Goal: Transaction & Acquisition: Purchase product/service

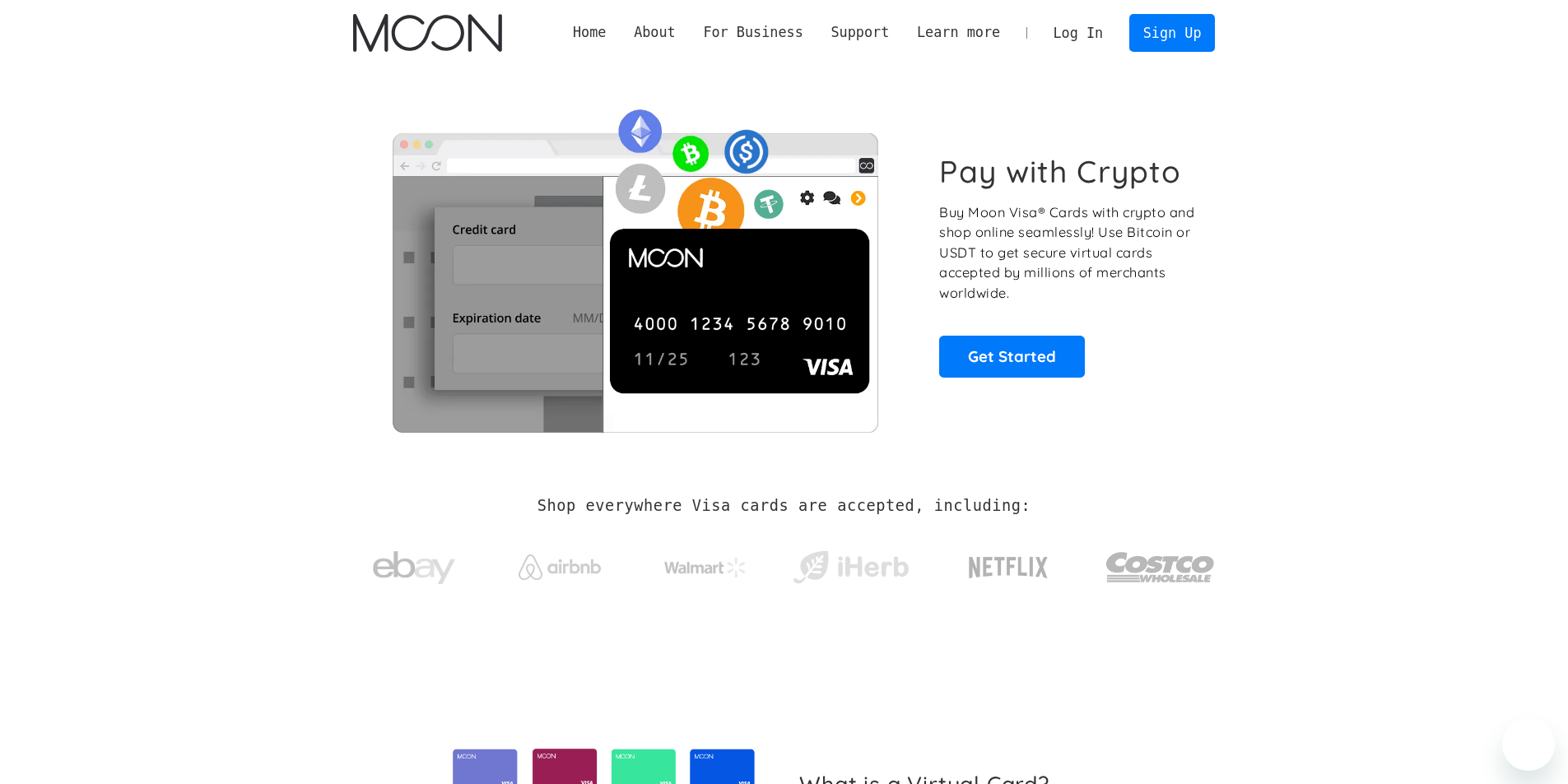
click at [1098, 22] on link "Log In" at bounding box center [1078, 33] width 77 height 37
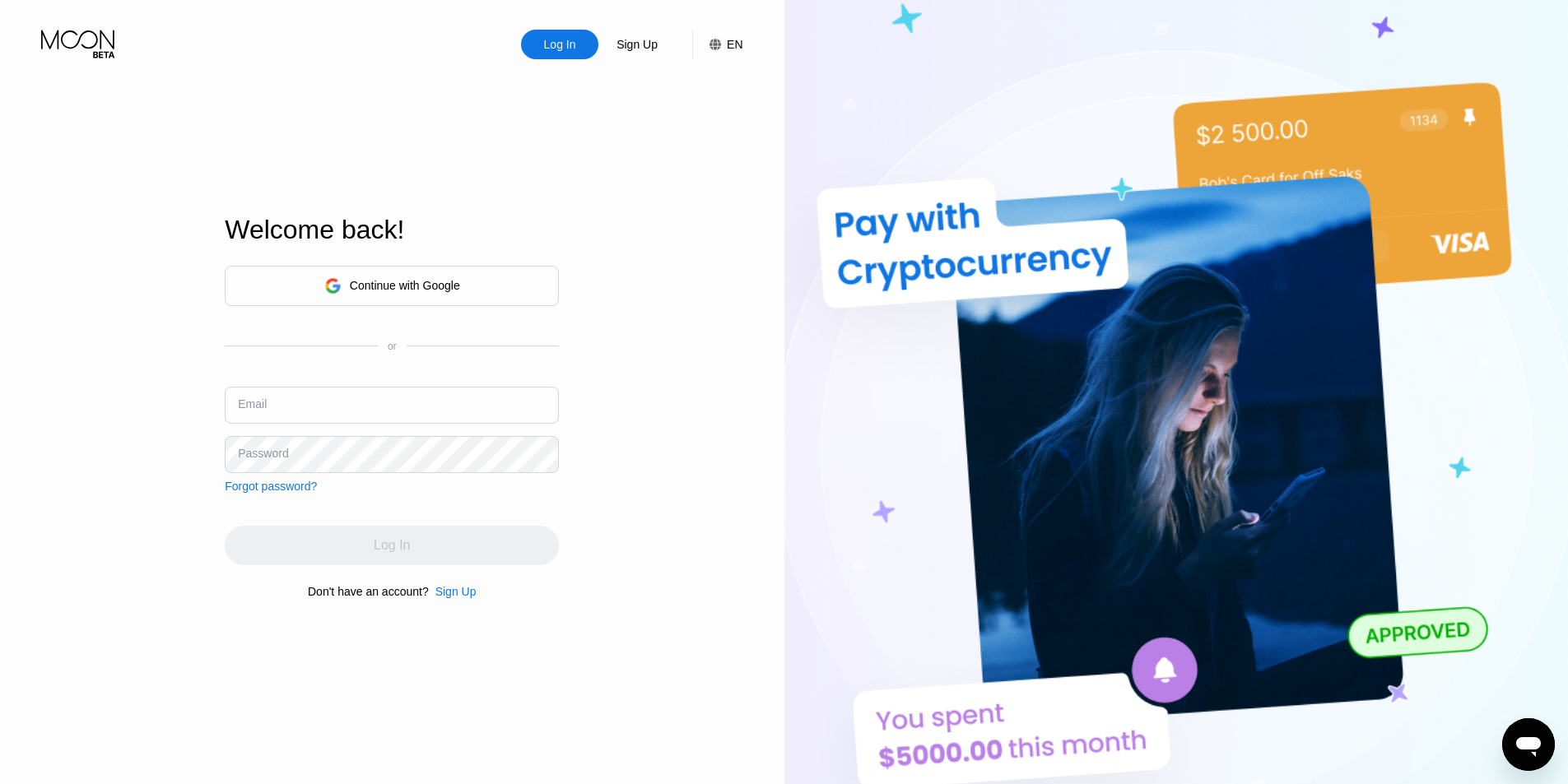
click at [315, 406] on input "text" at bounding box center [392, 404] width 334 height 37
type input "[EMAIL_ADDRESS][DOMAIN_NAME]"
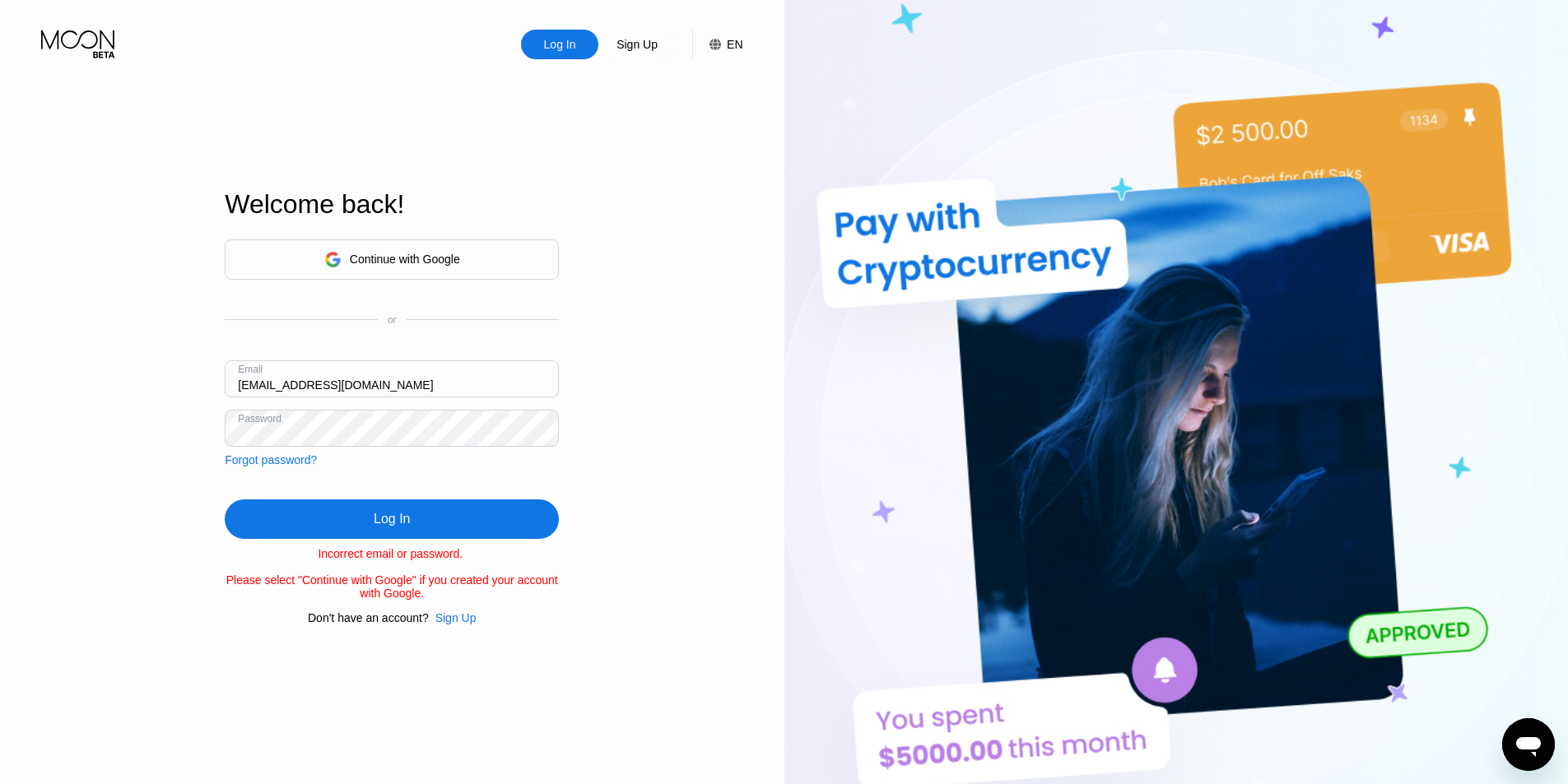
click at [195, 417] on div "Log In Sign Up EN Language English Save Welcome back! Continue with Google or E…" at bounding box center [392, 431] width 784 height 862
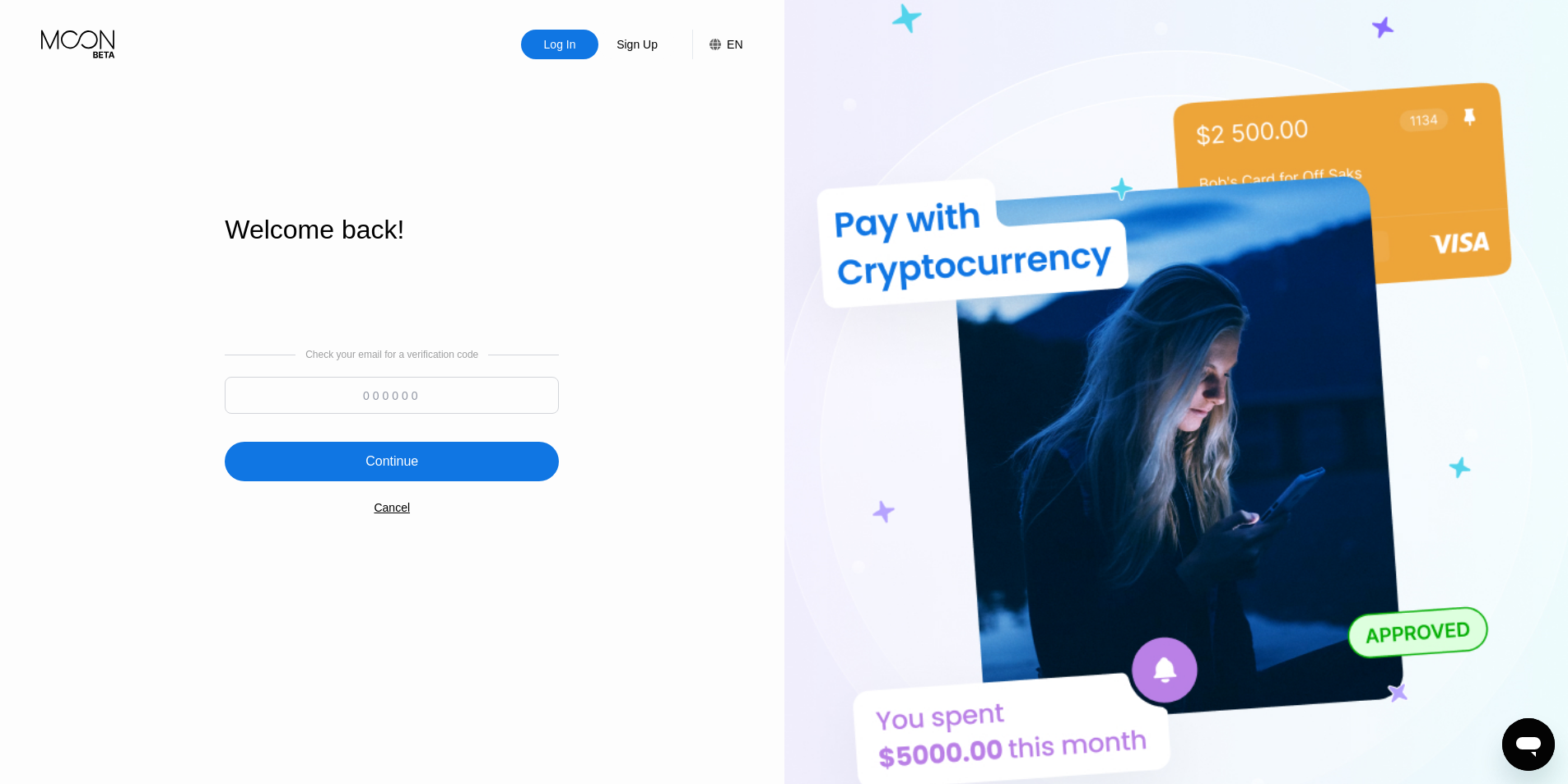
drag, startPoint x: 385, startPoint y: 410, endPoint x: 395, endPoint y: 407, distance: 10.4
click at [385, 409] on input at bounding box center [392, 394] width 334 height 37
type input "624213"
click at [446, 456] on div "Continue" at bounding box center [392, 462] width 334 height 40
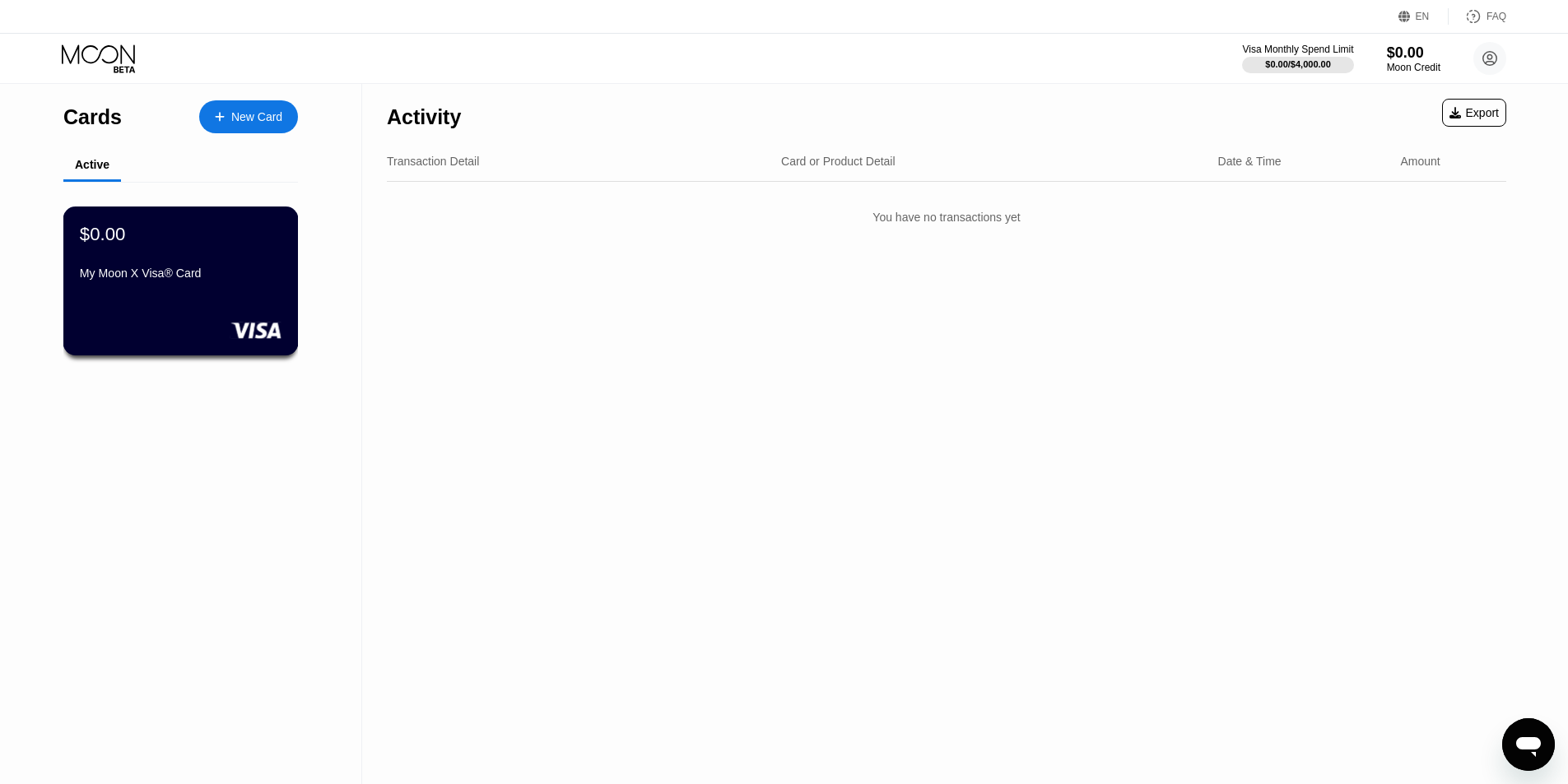
click at [177, 268] on div "$0.00 My Moon X Visa® Card" at bounding box center [180, 255] width 201 height 63
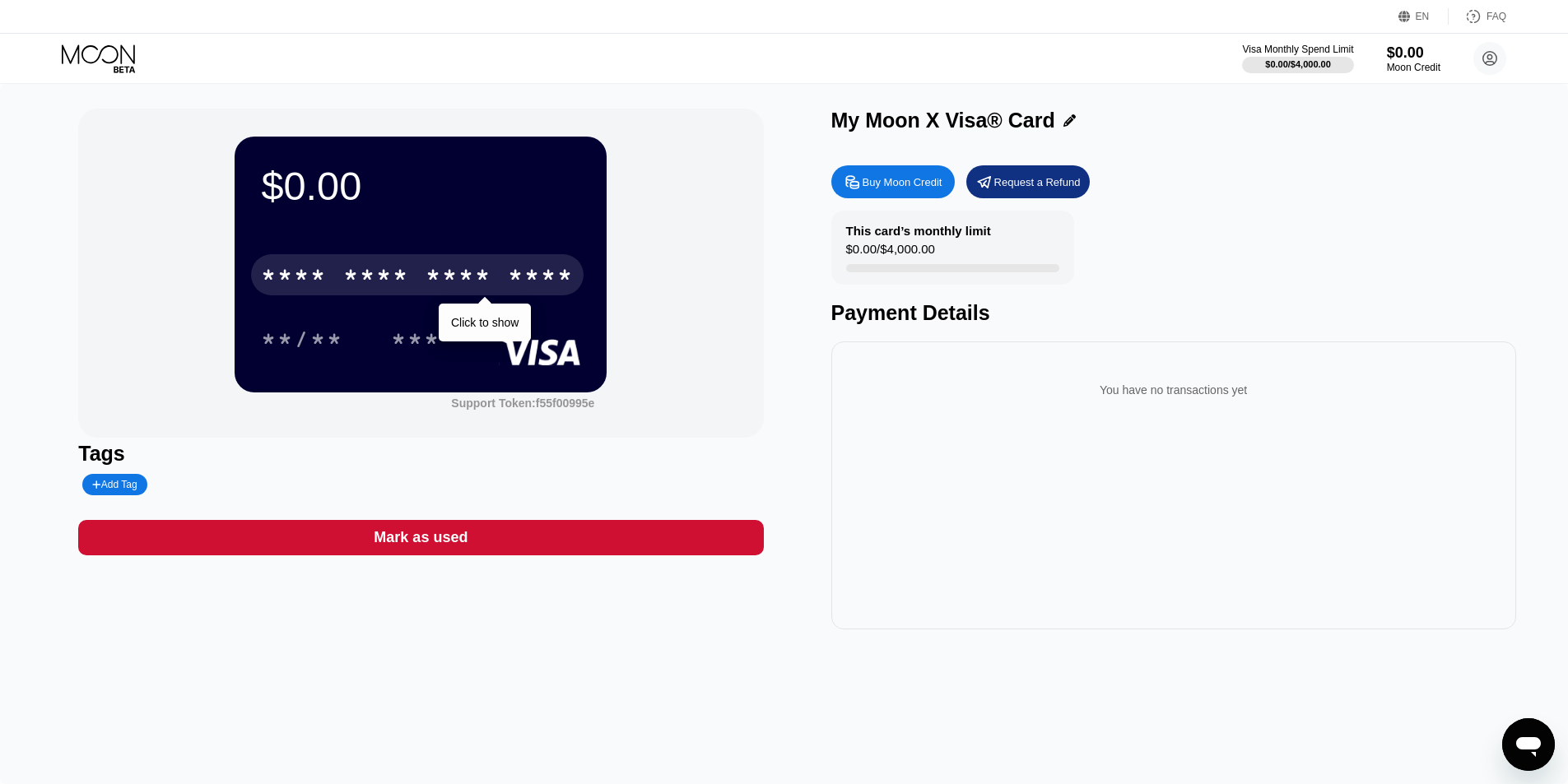
click at [404, 279] on div "* * * *" at bounding box center [376, 277] width 65 height 27
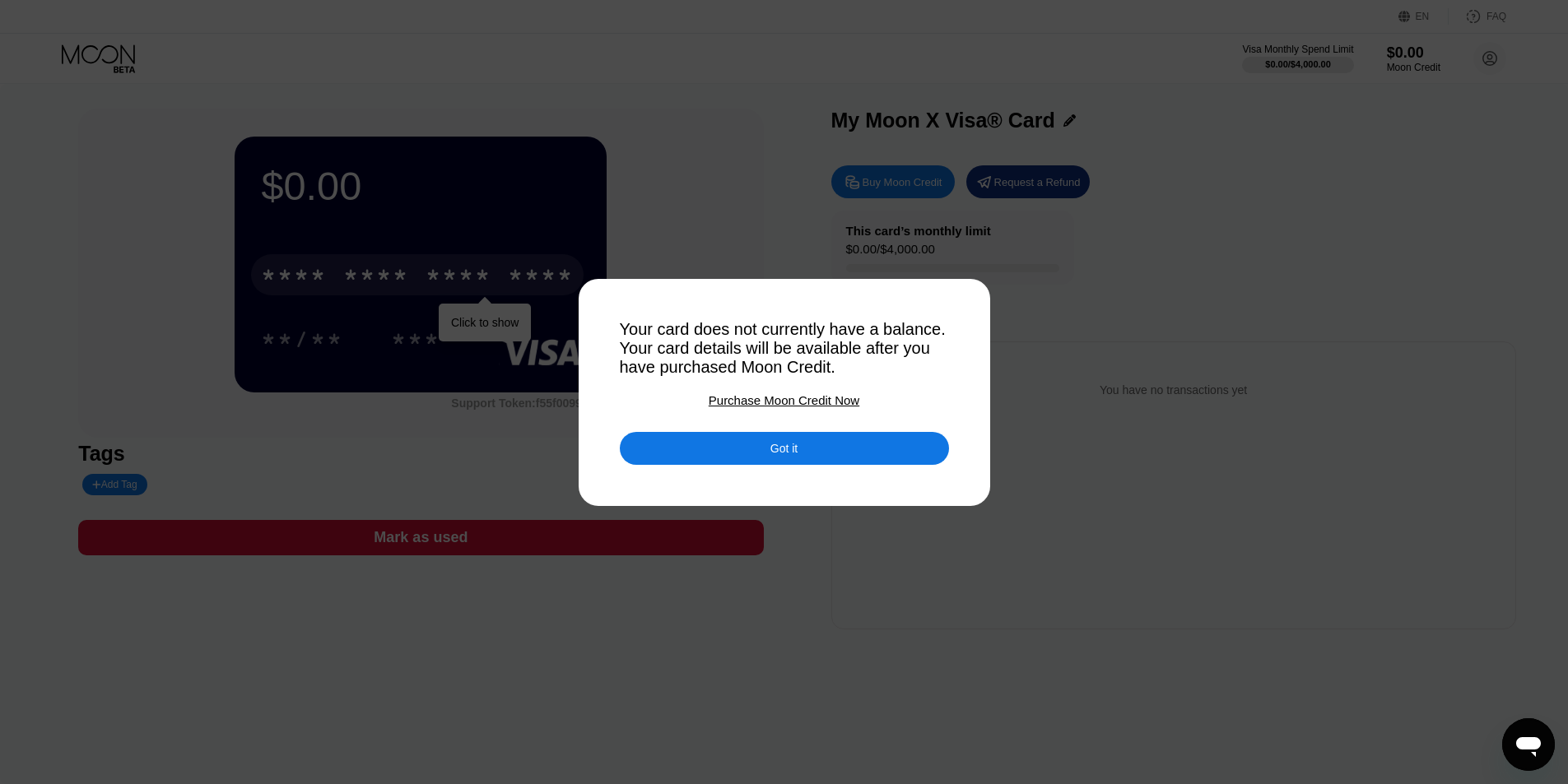
click at [782, 456] on div "Got it" at bounding box center [784, 448] width 27 height 15
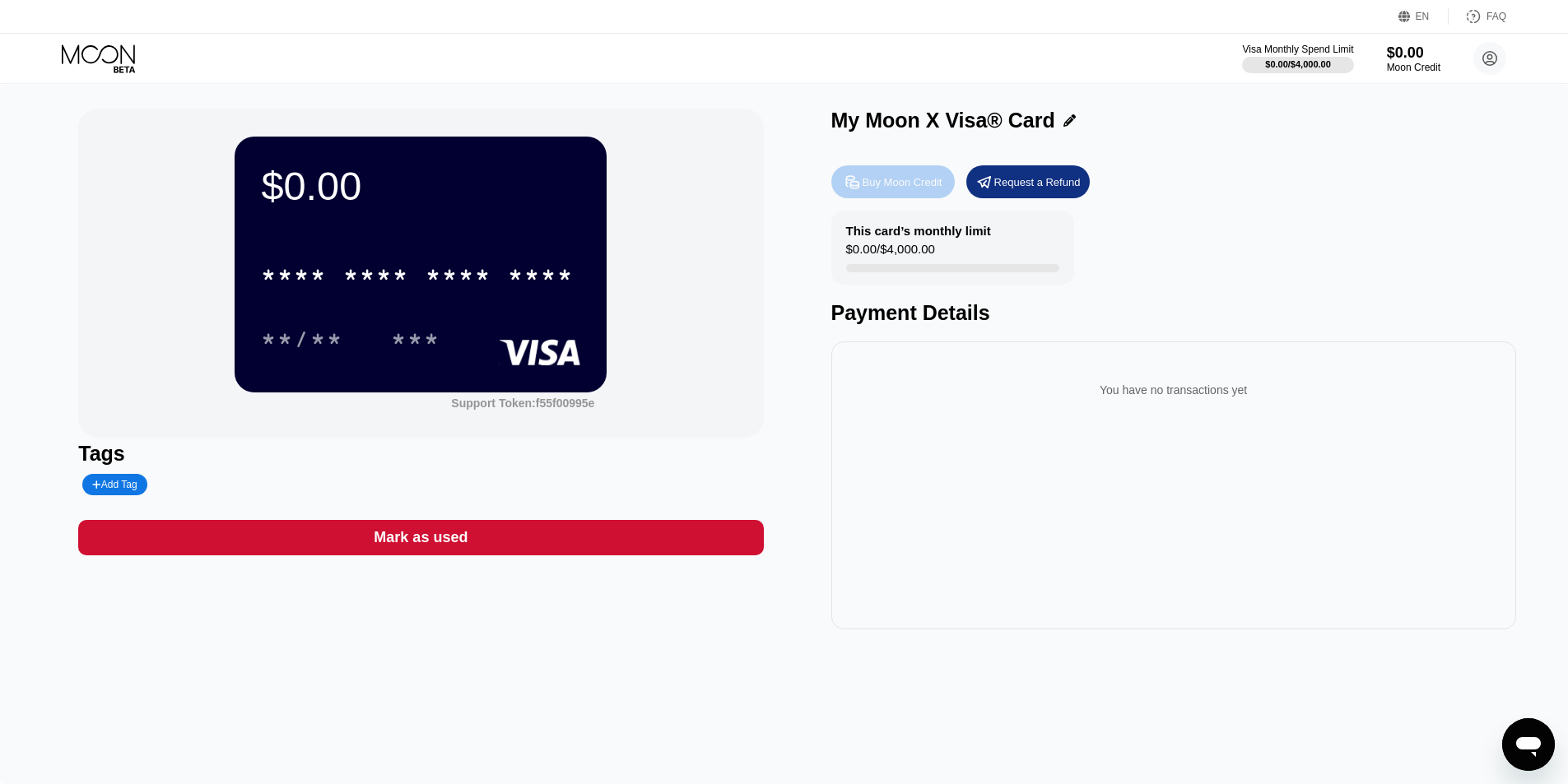
click at [878, 188] on div "Buy Moon Credit" at bounding box center [903, 182] width 79 height 14
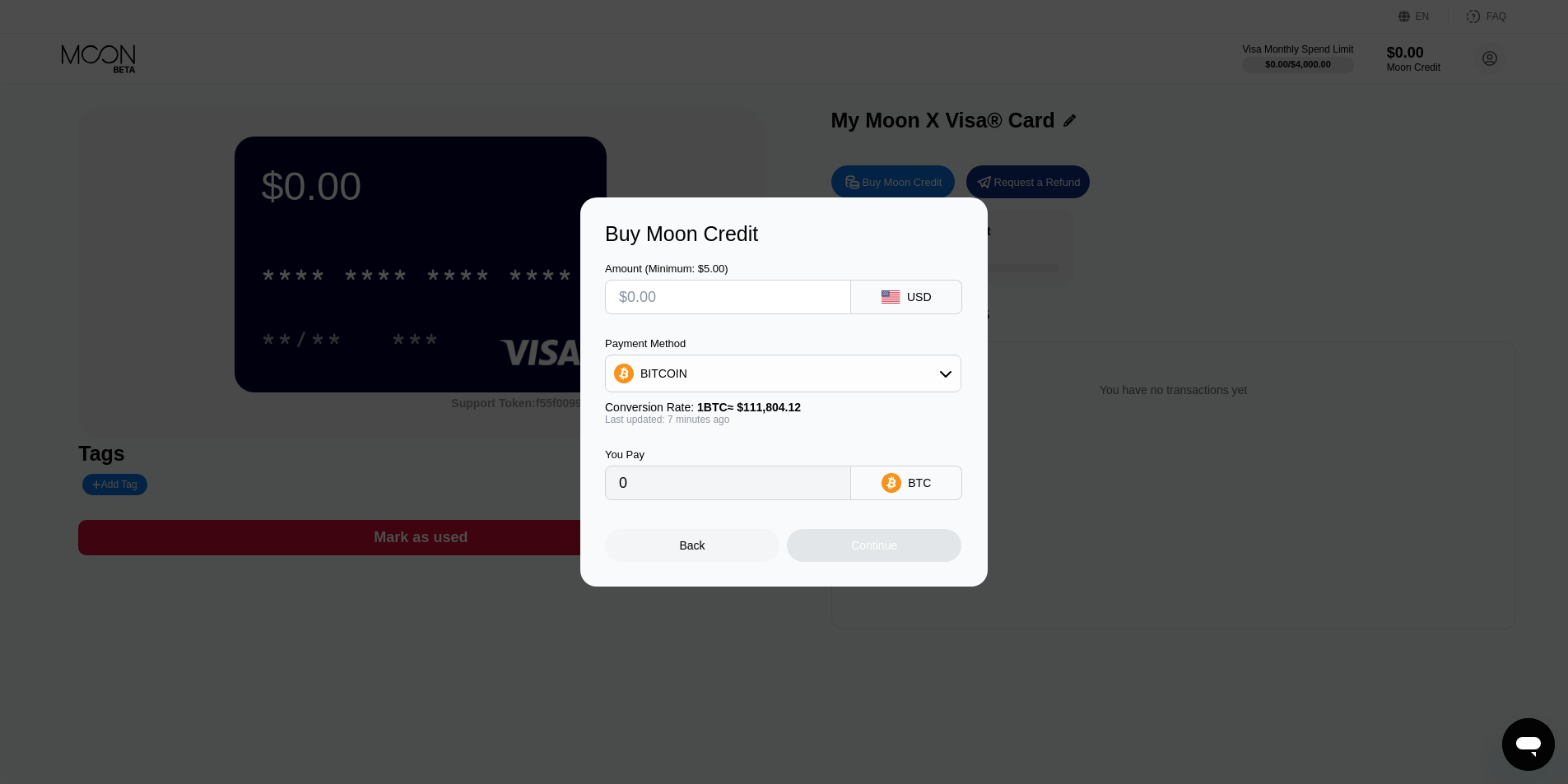
click at [779, 372] on div "BITCOIN" at bounding box center [784, 373] width 355 height 33
click at [716, 456] on span "USDT on TRON" at bounding box center [686, 454] width 83 height 13
type input "0.00"
click at [718, 298] on input "text" at bounding box center [728, 296] width 218 height 33
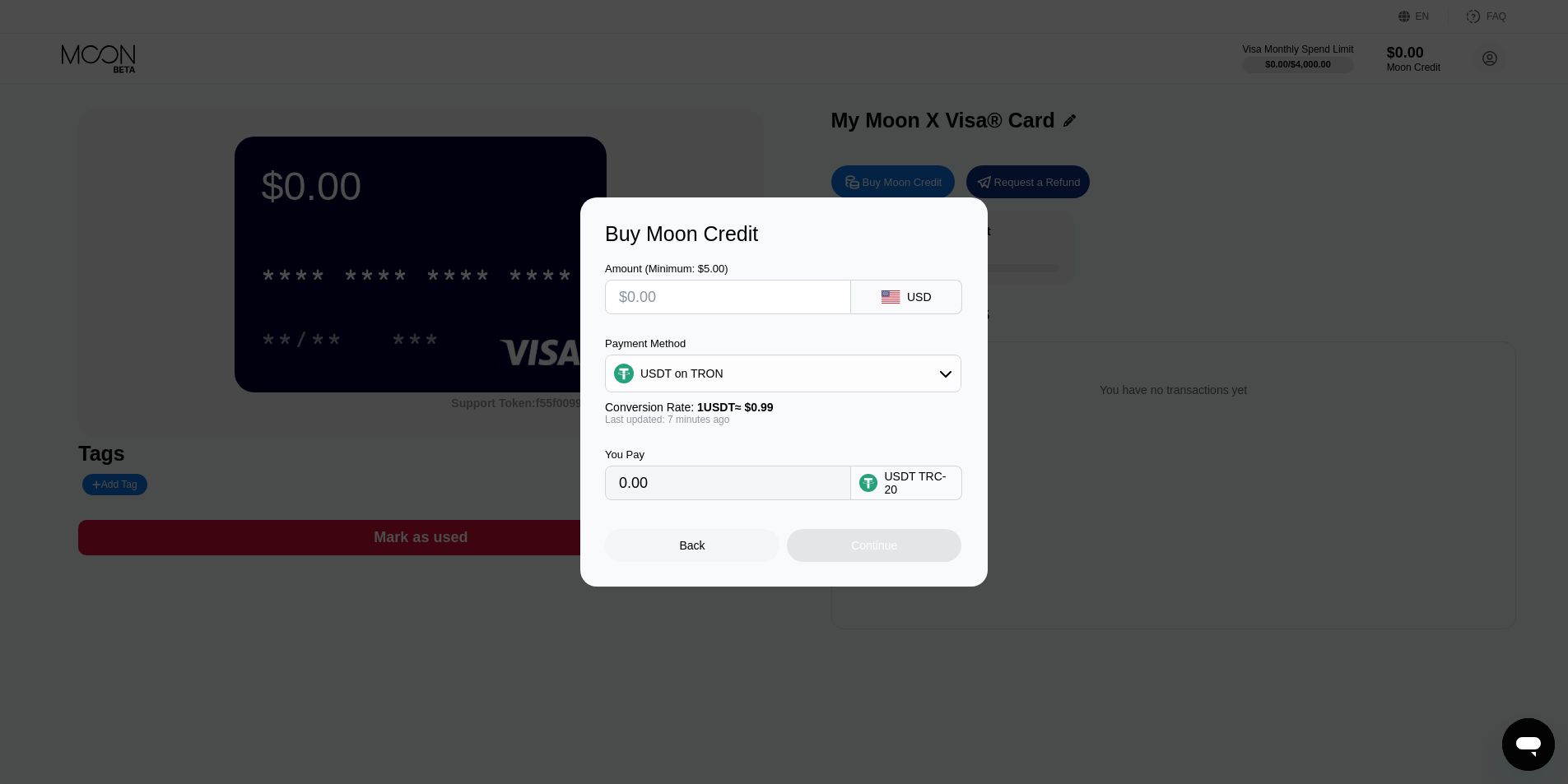
click at [754, 289] on input "text" at bounding box center [728, 296] width 218 height 33
type input "$1"
type input "1.01"
type input "$14"
type input "14.14"
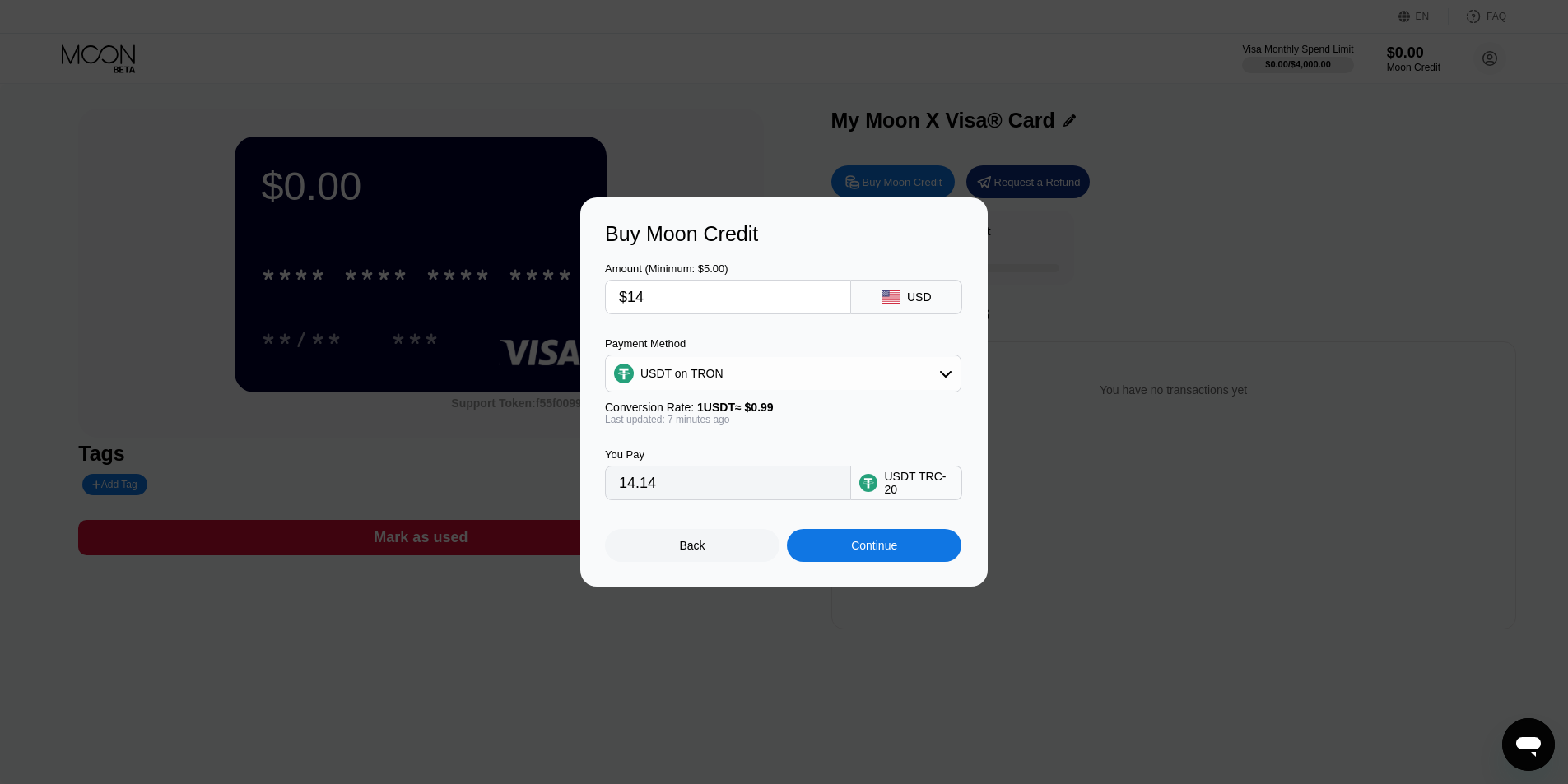
click at [694, 302] on input "$14" at bounding box center [728, 296] width 218 height 33
click at [660, 287] on input "$14" at bounding box center [728, 296] width 218 height 33
drag, startPoint x: 660, startPoint y: 292, endPoint x: 636, endPoint y: 294, distance: 24.1
click at [636, 294] on input "$14" at bounding box center [728, 296] width 218 height 33
type input "$15"
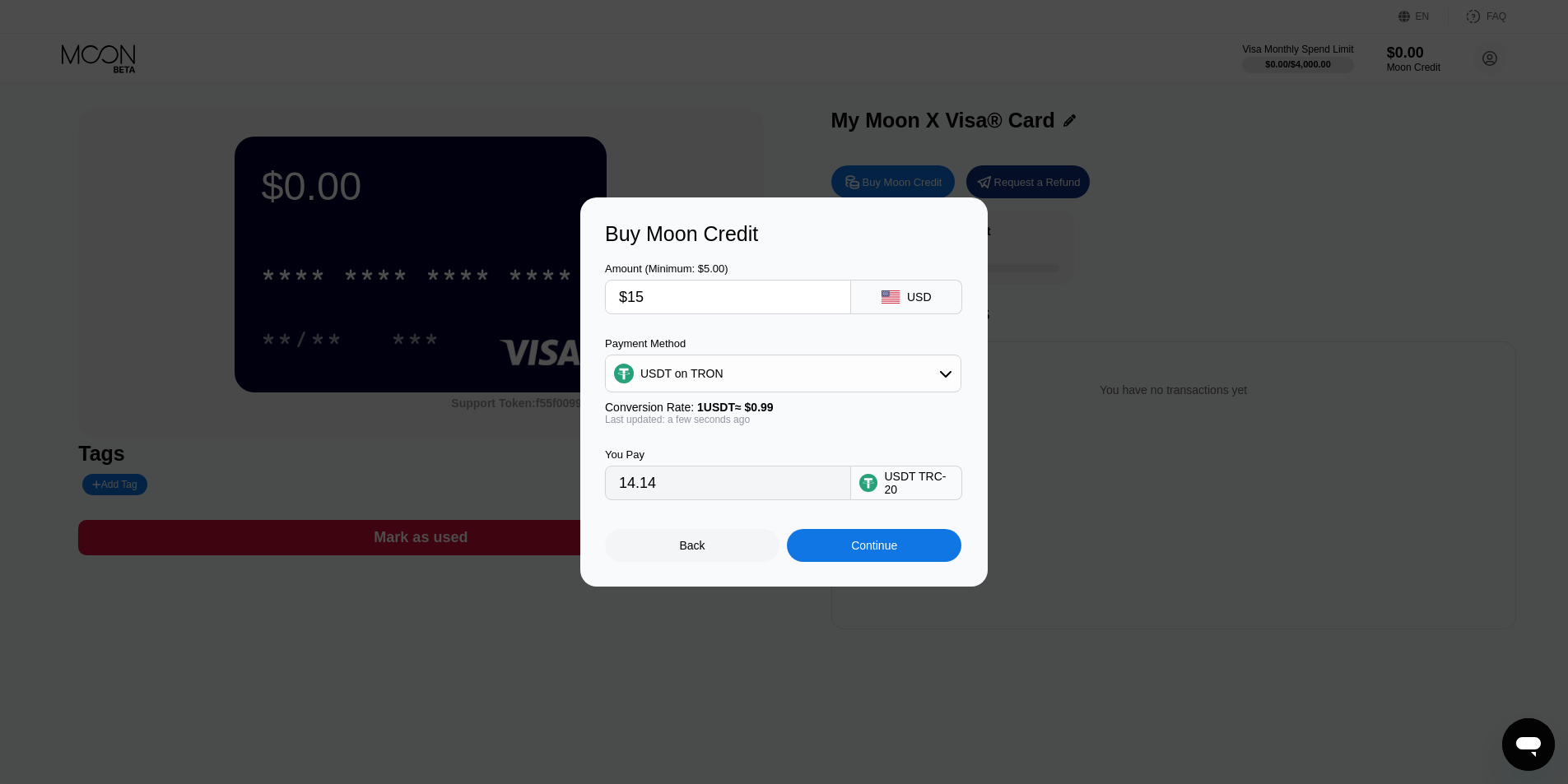
type input "15.15"
type input "$15"
click at [890, 544] on div "Continue" at bounding box center [874, 544] width 46 height 13
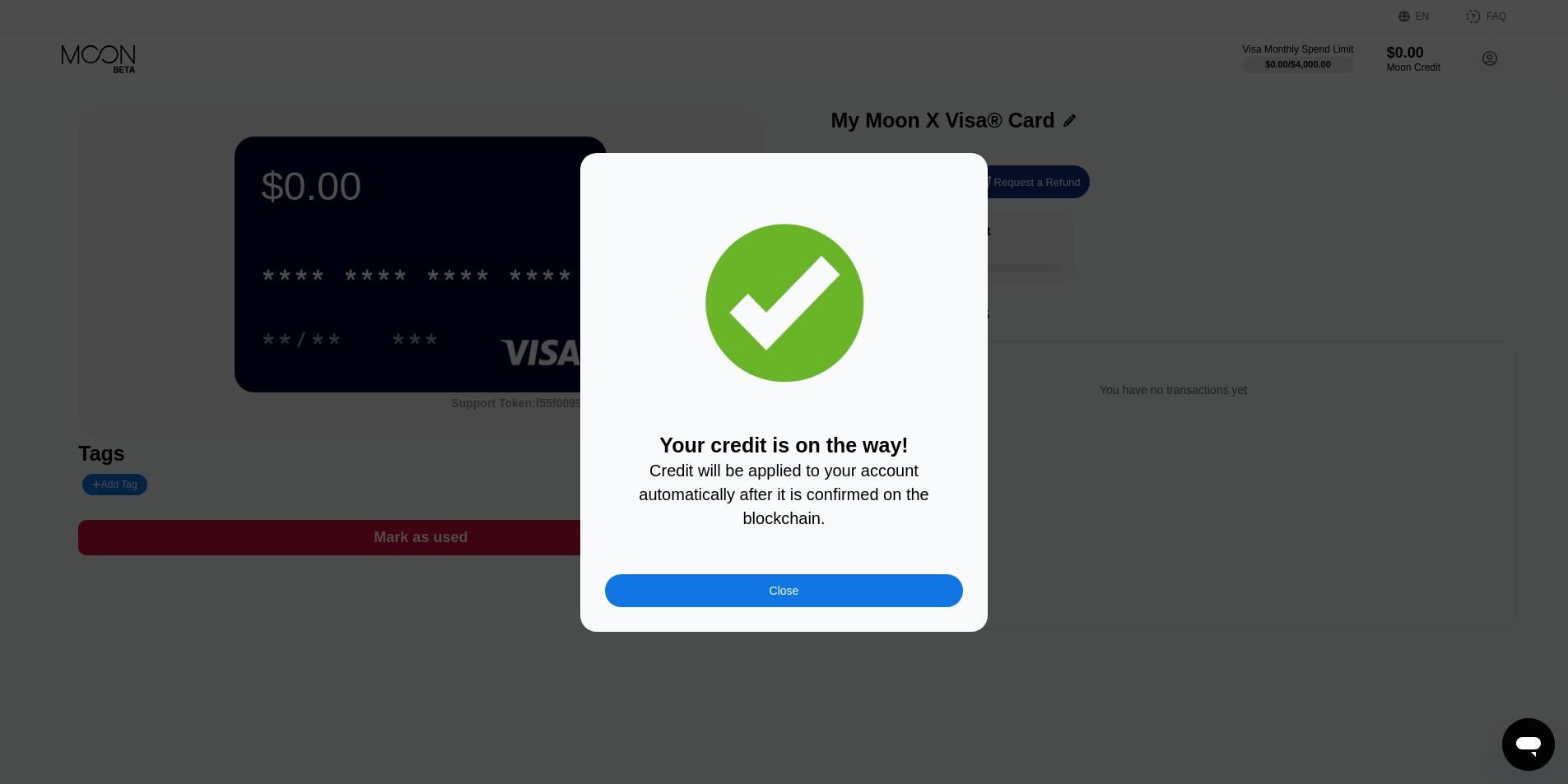
click at [811, 600] on div "Close" at bounding box center [784, 590] width 358 height 33
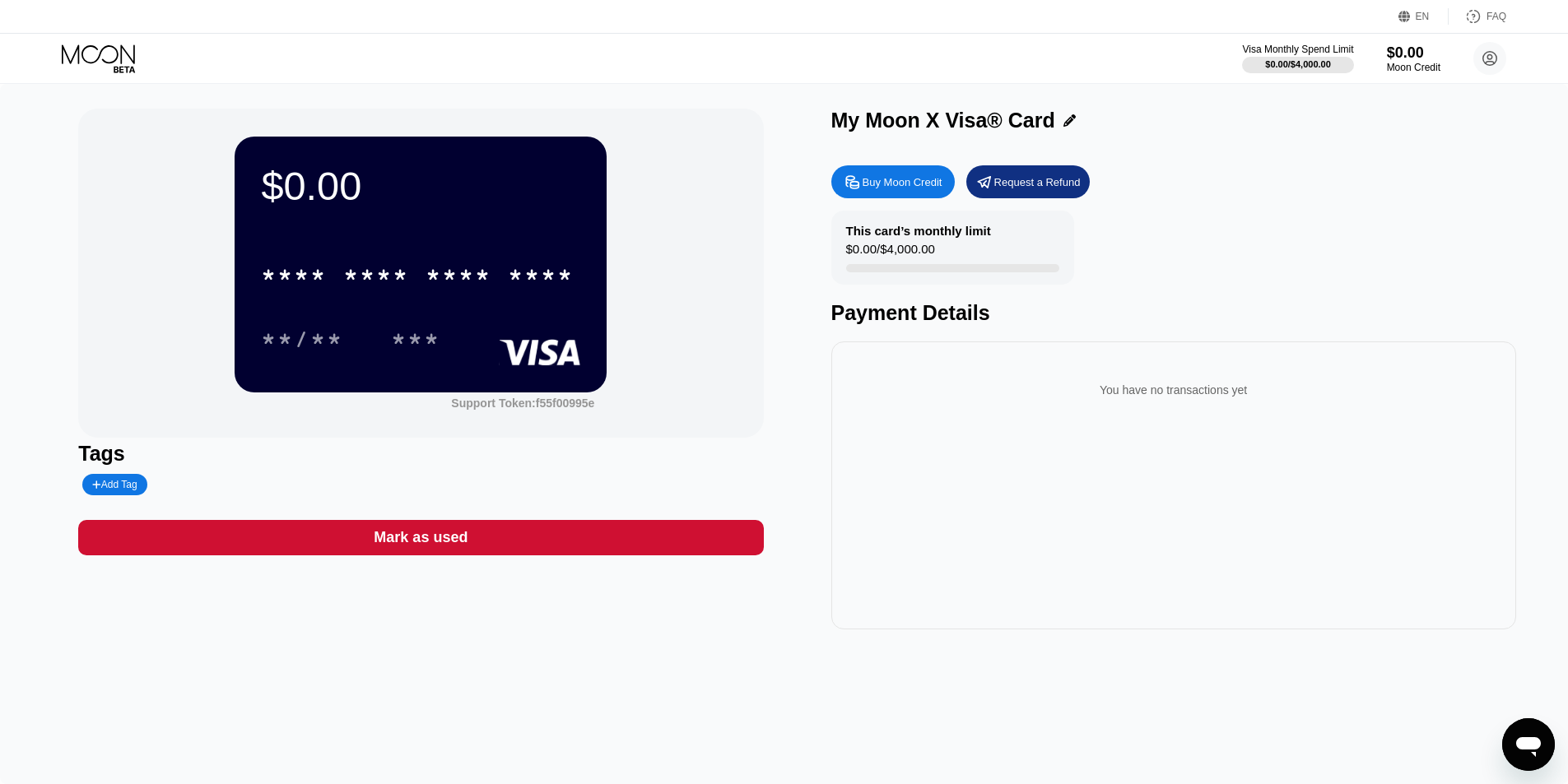
click at [336, 264] on div "* * * * * * * * * * * * ****" at bounding box center [417, 274] width 332 height 41
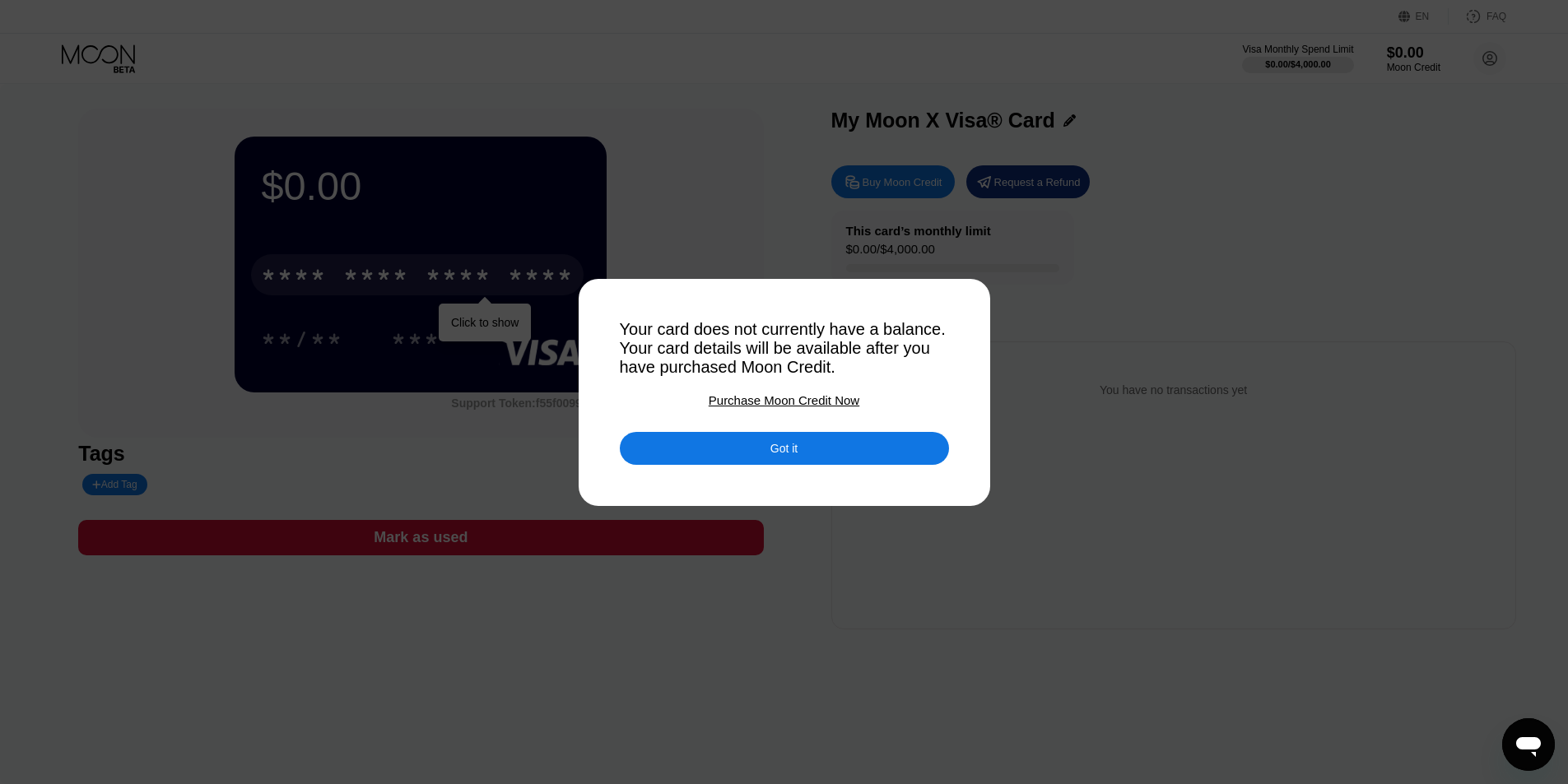
click at [752, 448] on div "Got it" at bounding box center [784, 448] width 329 height 33
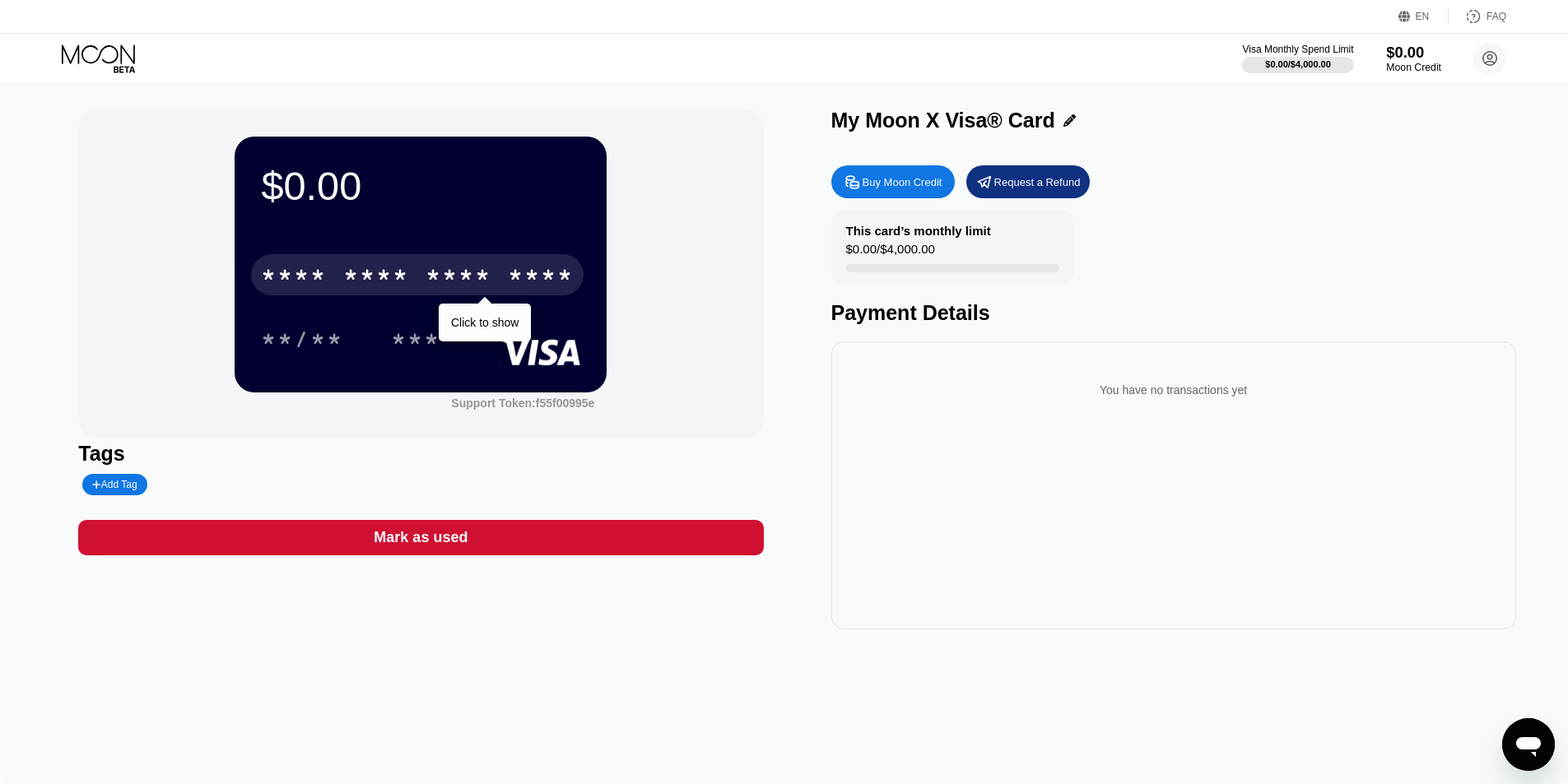
click at [1404, 57] on div "$0.00" at bounding box center [1413, 52] width 56 height 17
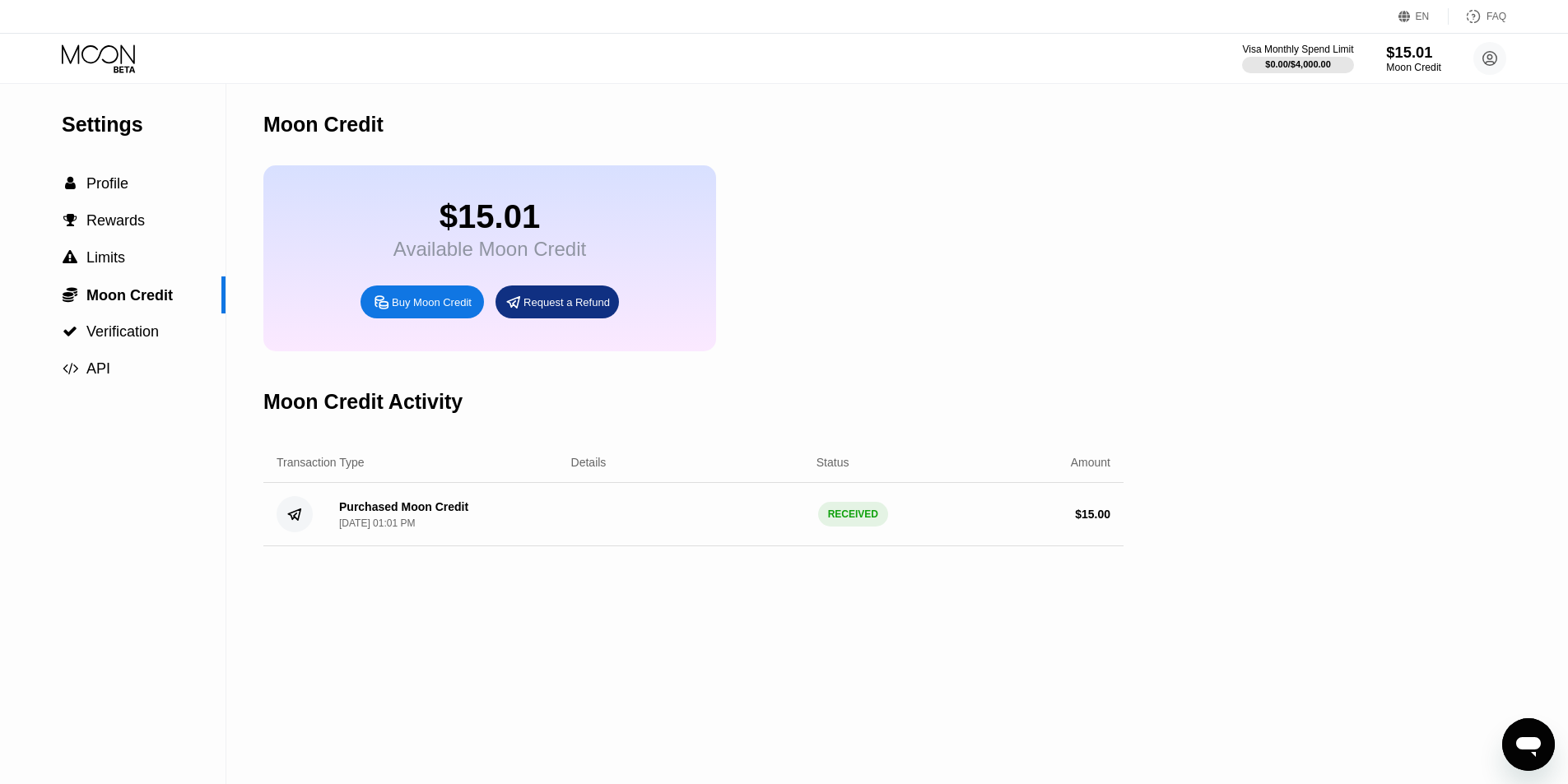
click at [1413, 70] on div "Moon Credit" at bounding box center [1413, 67] width 56 height 12
click at [581, 229] on div "$15.01" at bounding box center [490, 216] width 192 height 37
click at [1336, 60] on div at bounding box center [1297, 64] width 114 height 17
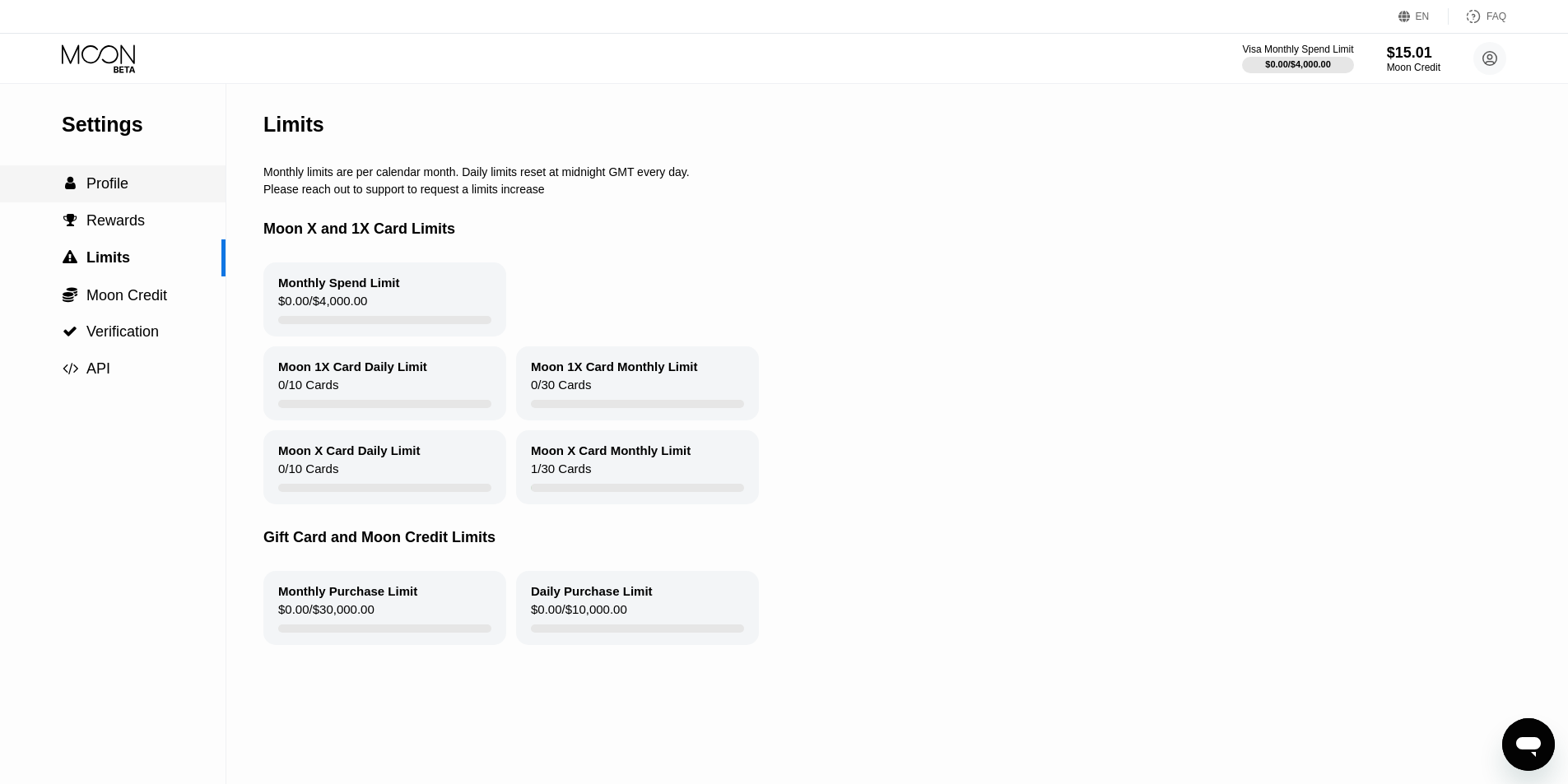
click at [114, 171] on div " Profile" at bounding box center [112, 183] width 225 height 37
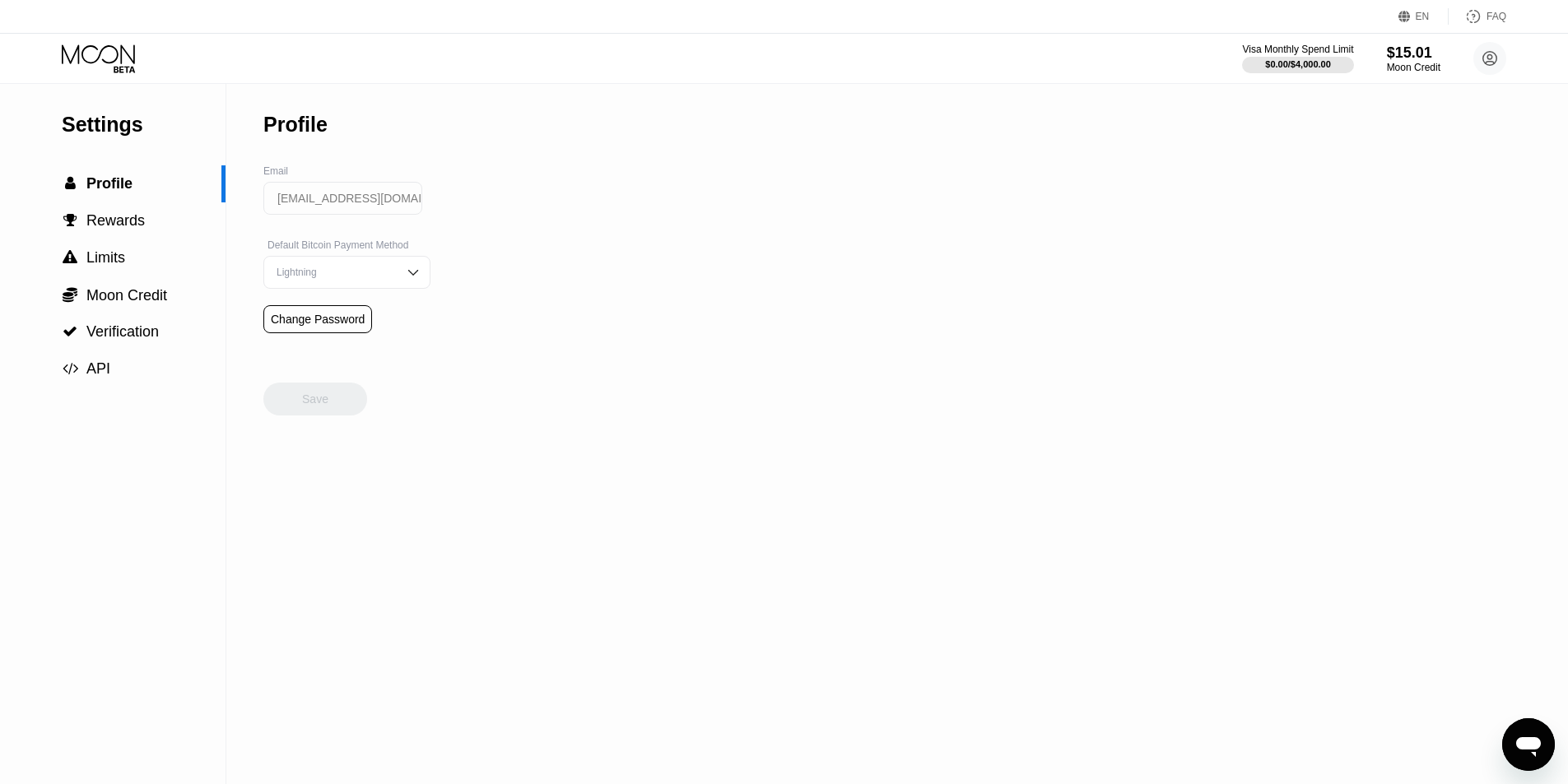
click at [138, 59] on div at bounding box center [112, 58] width 101 height 29
click at [121, 57] on icon at bounding box center [98, 54] width 73 height 19
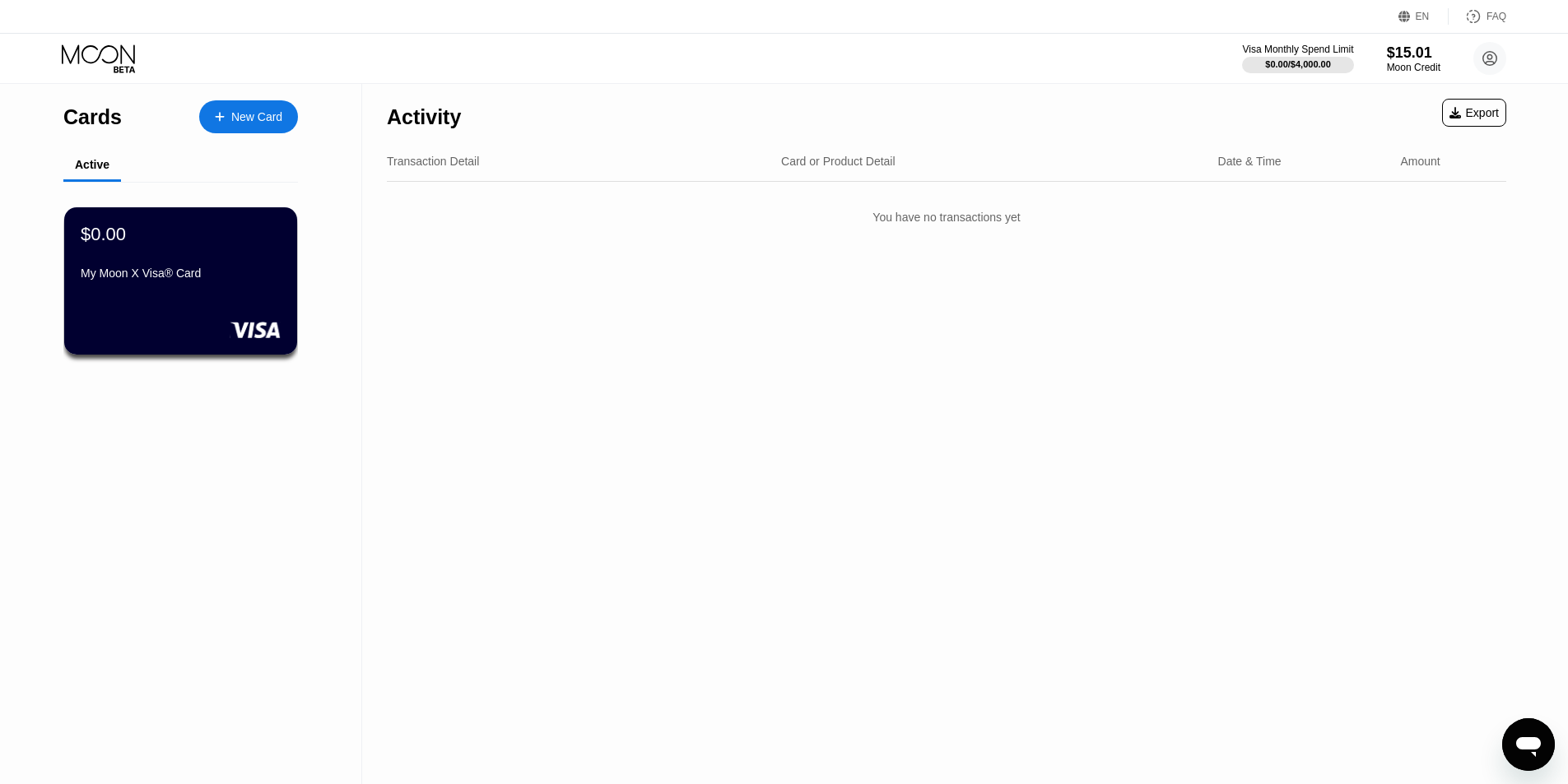
click at [225, 255] on div "$0.00 My Moon X Visa® Card" at bounding box center [181, 255] width 200 height 62
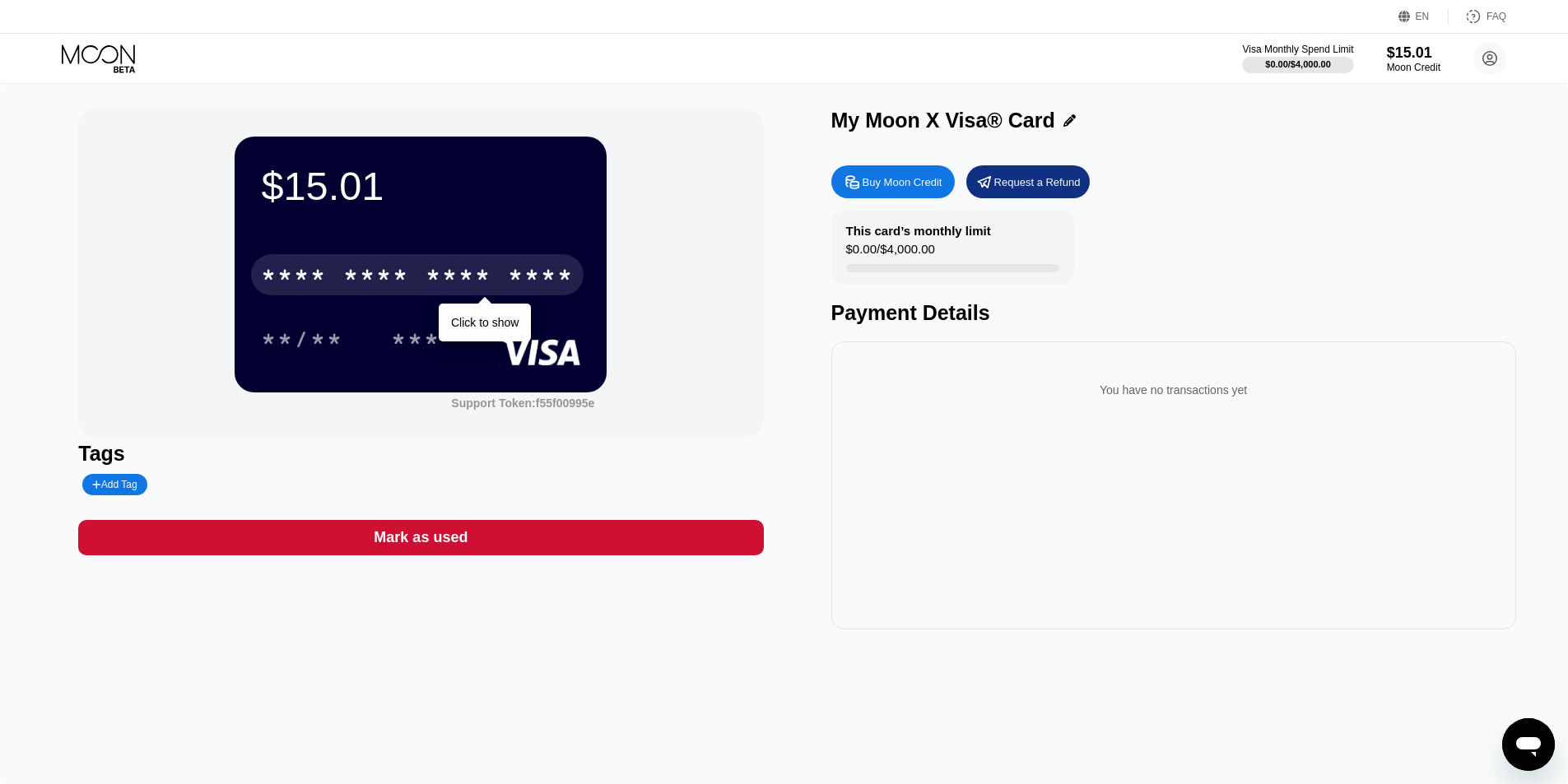
click at [495, 273] on div "* * * * * * * * * * * * ****" at bounding box center [417, 274] width 332 height 41
click at [476, 289] on div "* * * *" at bounding box center [458, 277] width 65 height 27
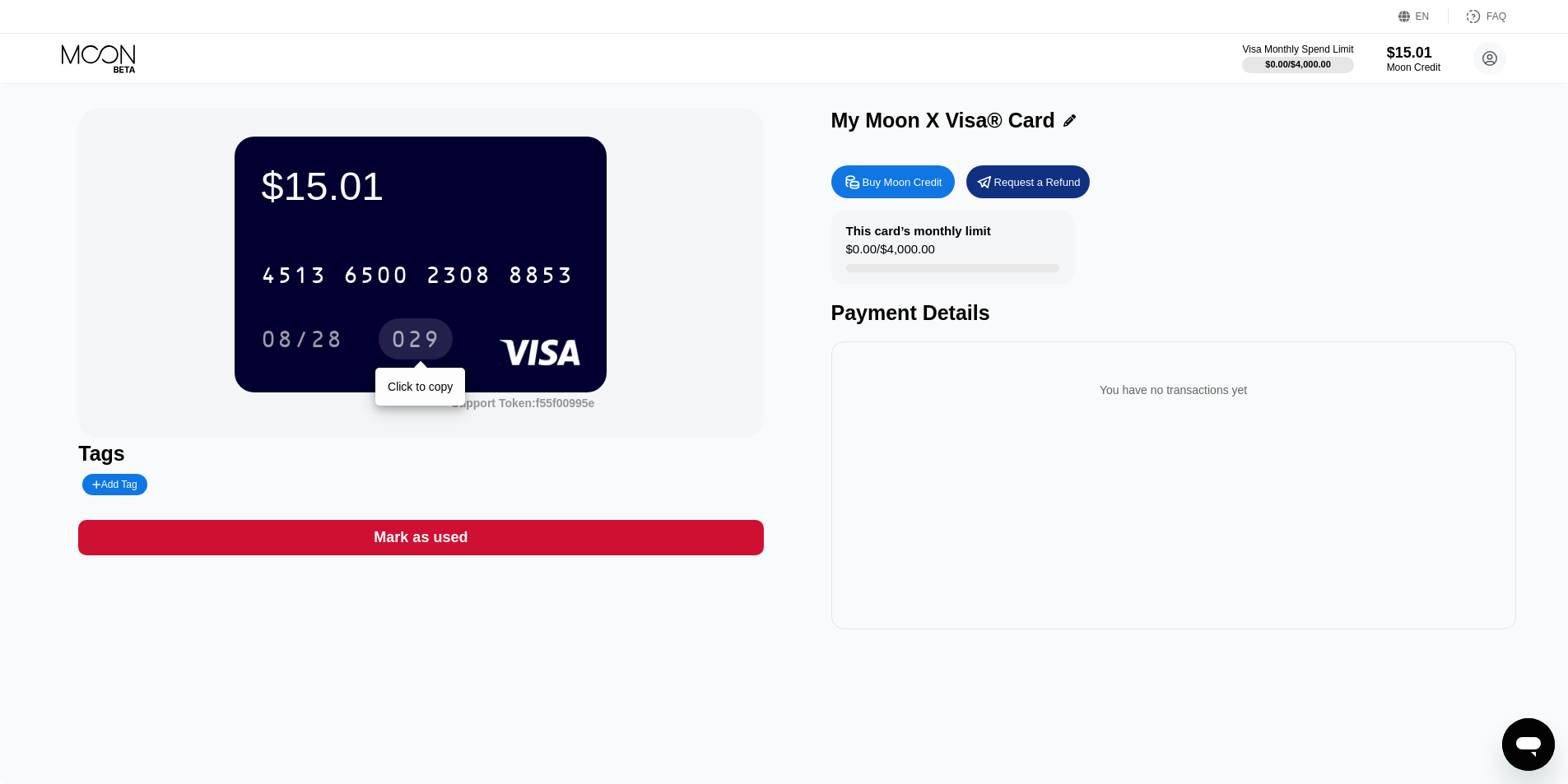
click at [416, 347] on div "029" at bounding box center [416, 341] width 50 height 27
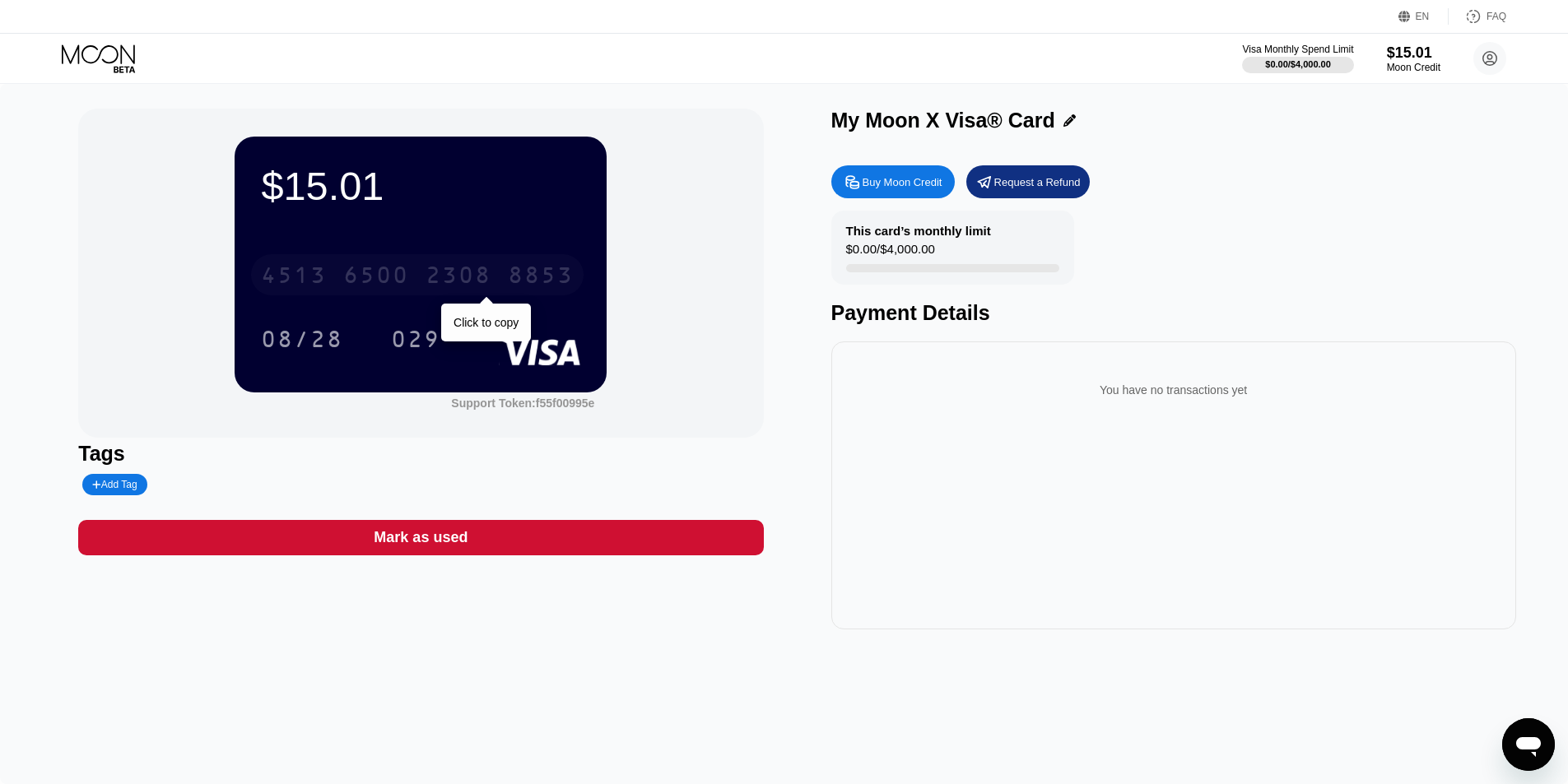
click at [453, 276] on div "2308" at bounding box center [458, 277] width 65 height 27
